Goal: Contribute content: Add original content to the website for others to see

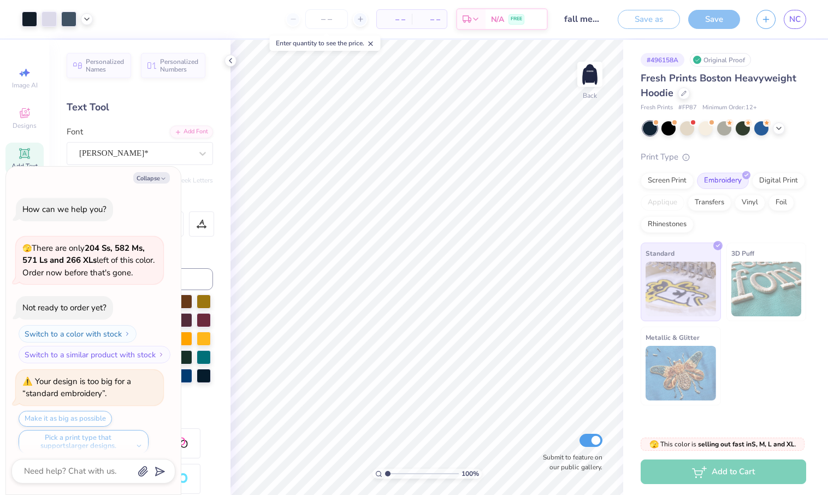
scroll to position [1061, 0]
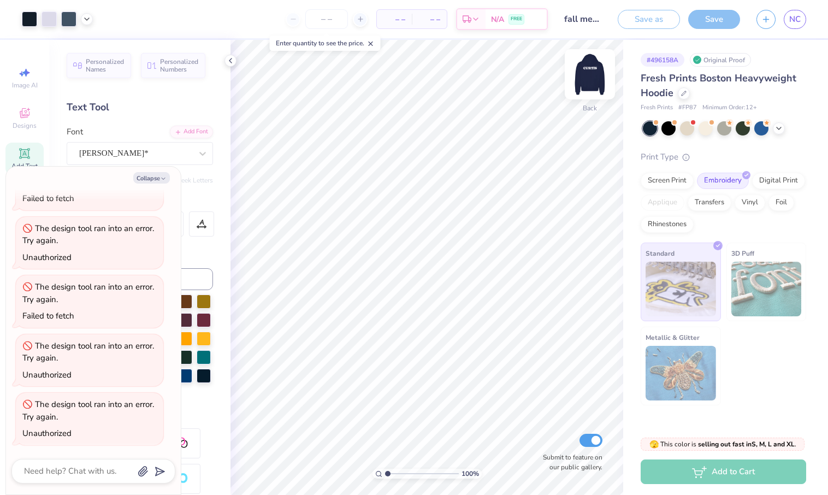
click at [577, 78] on img at bounding box center [590, 74] width 44 height 44
click at [578, 88] on div at bounding box center [590, 74] width 50 height 50
click at [593, 86] on img at bounding box center [590, 74] width 44 height 44
click at [593, 85] on img at bounding box center [590, 74] width 22 height 22
click at [591, 94] on img at bounding box center [590, 74] width 44 height 44
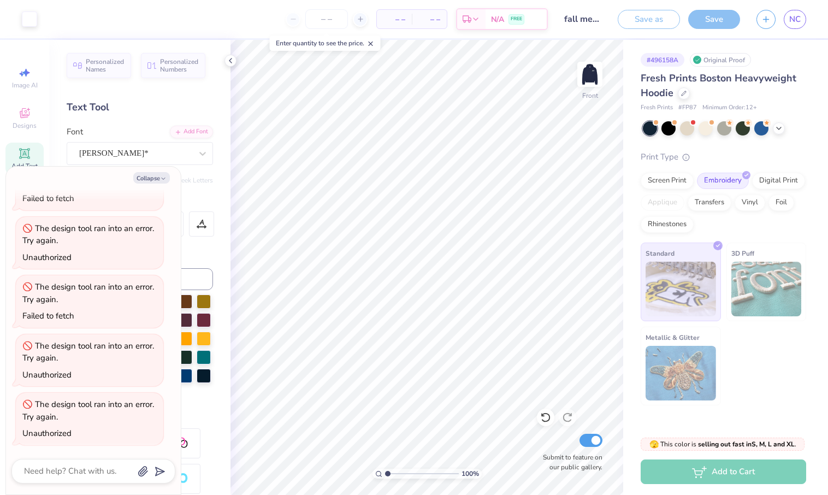
click at [591, 85] on img at bounding box center [590, 74] width 22 height 22
type textarea "x"
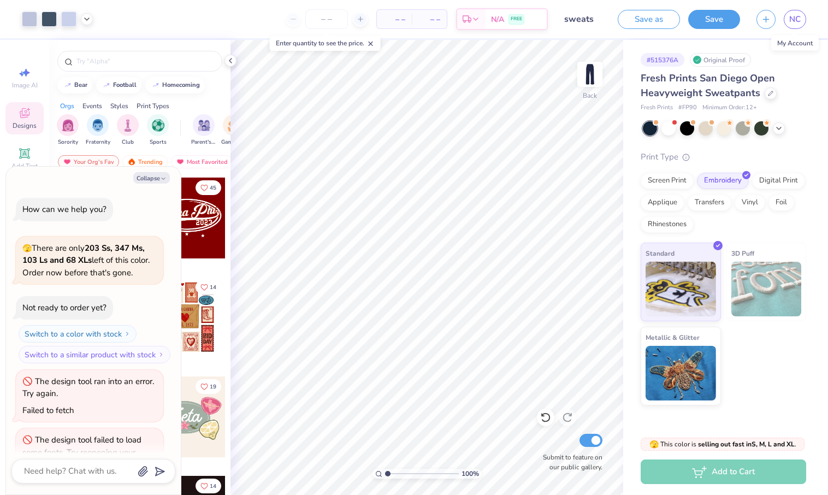
scroll to position [1265, 0]
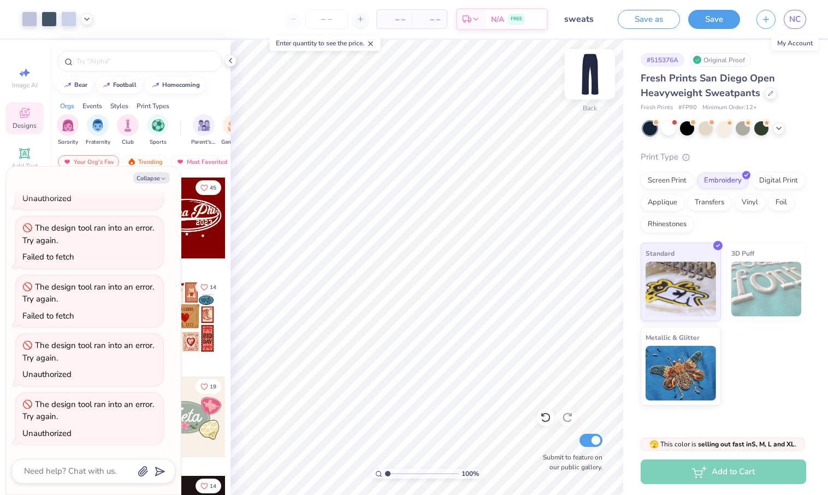
click at [587, 91] on div at bounding box center [590, 74] width 50 height 50
click at [598, 81] on img at bounding box center [590, 74] width 44 height 44
type textarea "x"
